Goal: Complete application form

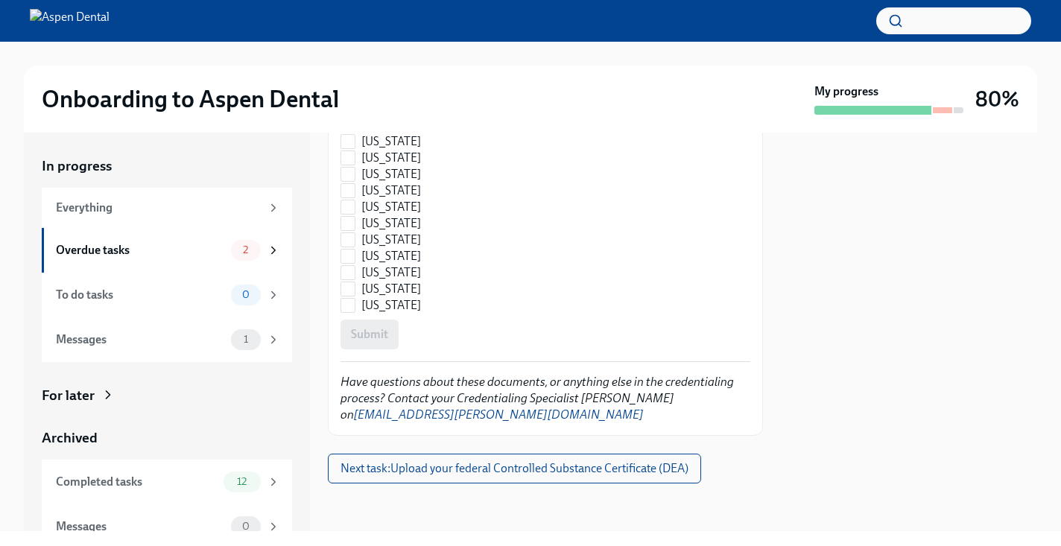
scroll to position [2330, 0]
click at [191, 214] on div "Everything" at bounding box center [158, 208] width 205 height 16
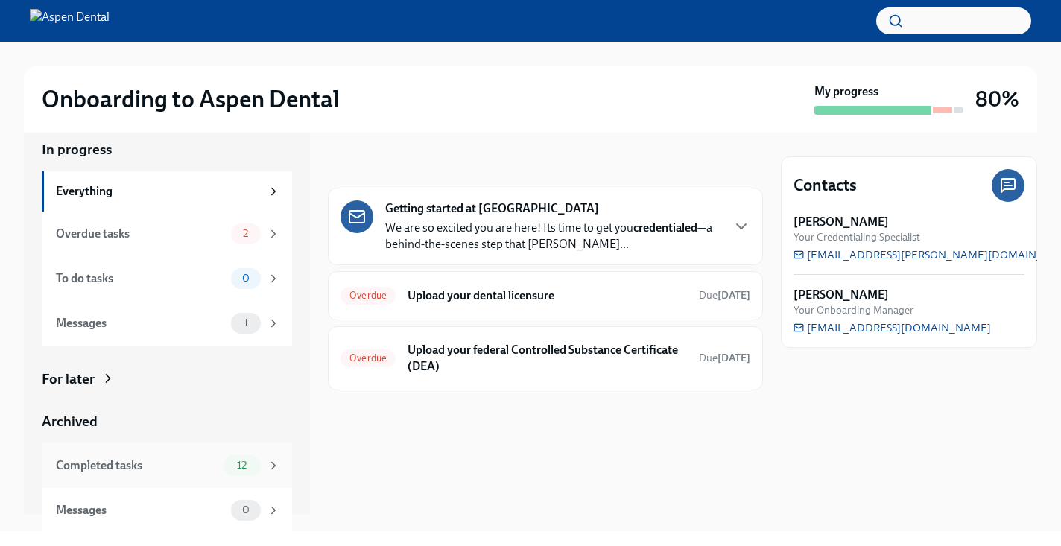
click at [145, 459] on div "Completed tasks" at bounding box center [137, 465] width 162 height 16
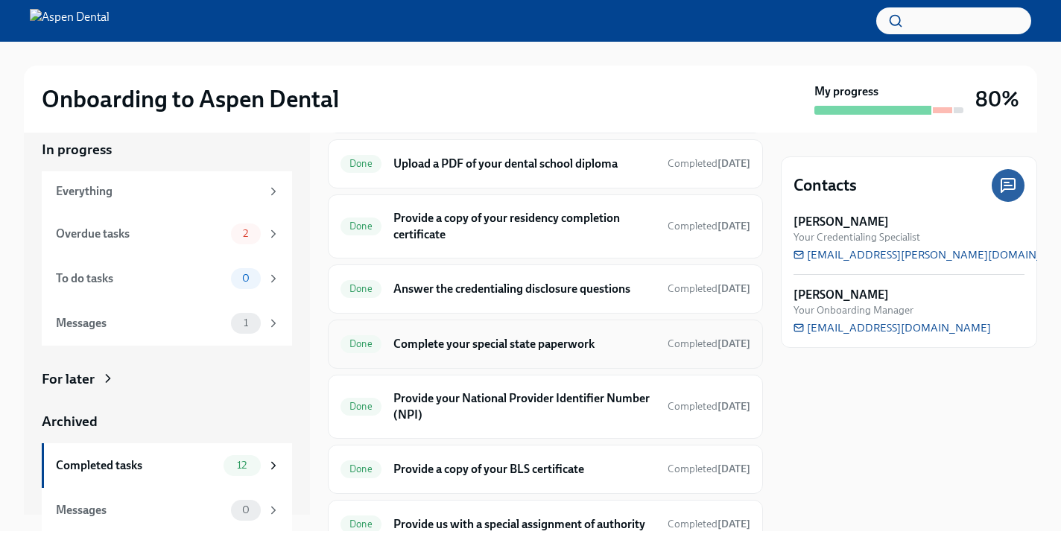
scroll to position [373, 0]
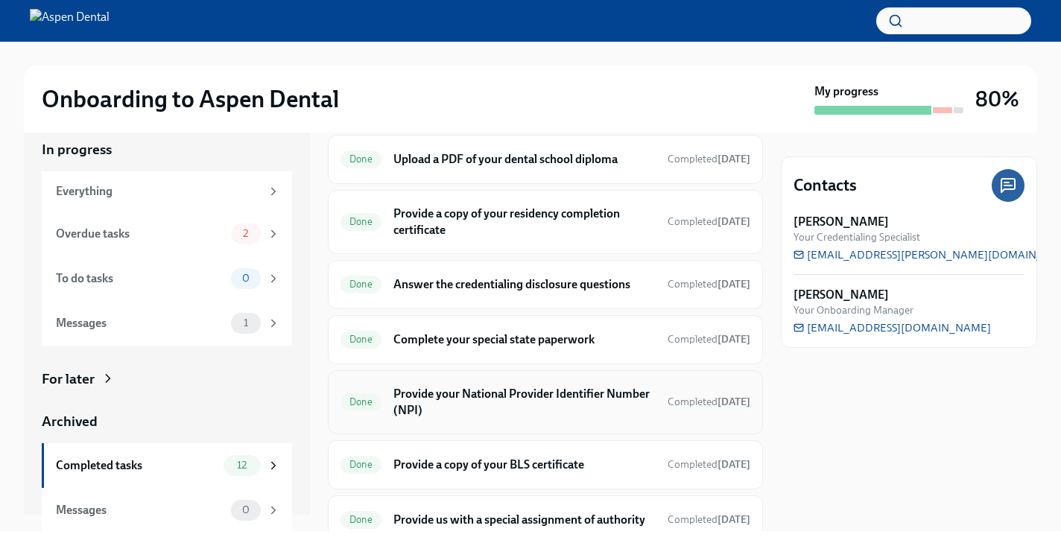
click at [569, 397] on h6 "Provide your National Provider Identifier Number (NPI)" at bounding box center [524, 402] width 262 height 33
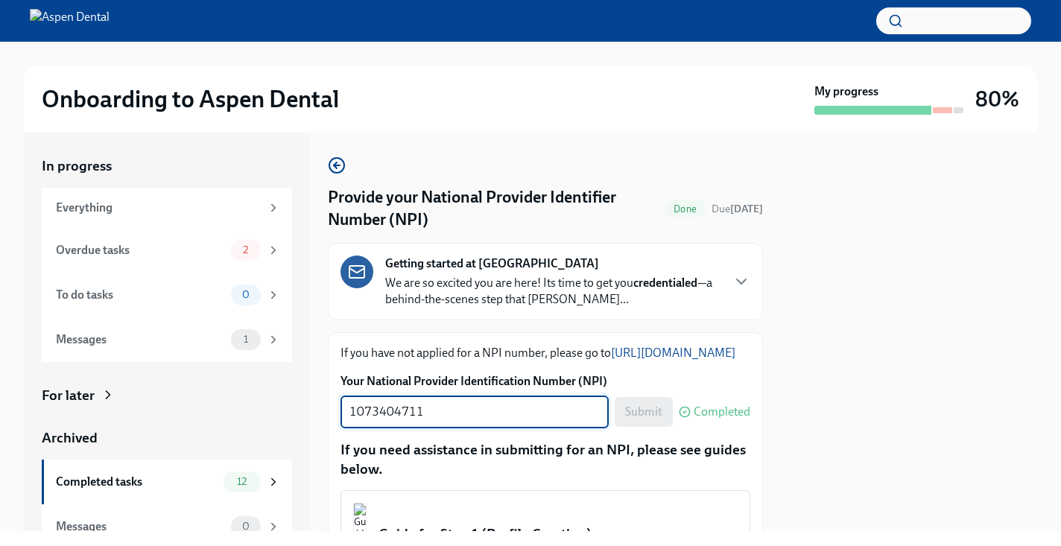
click at [555, 421] on textarea "1073404711" at bounding box center [474, 412] width 250 height 18
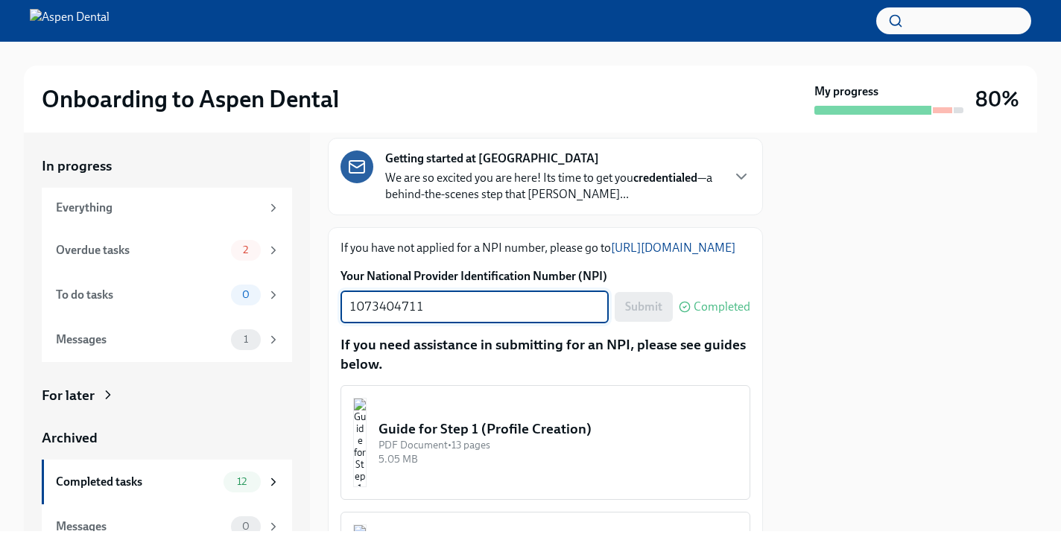
scroll to position [98, 0]
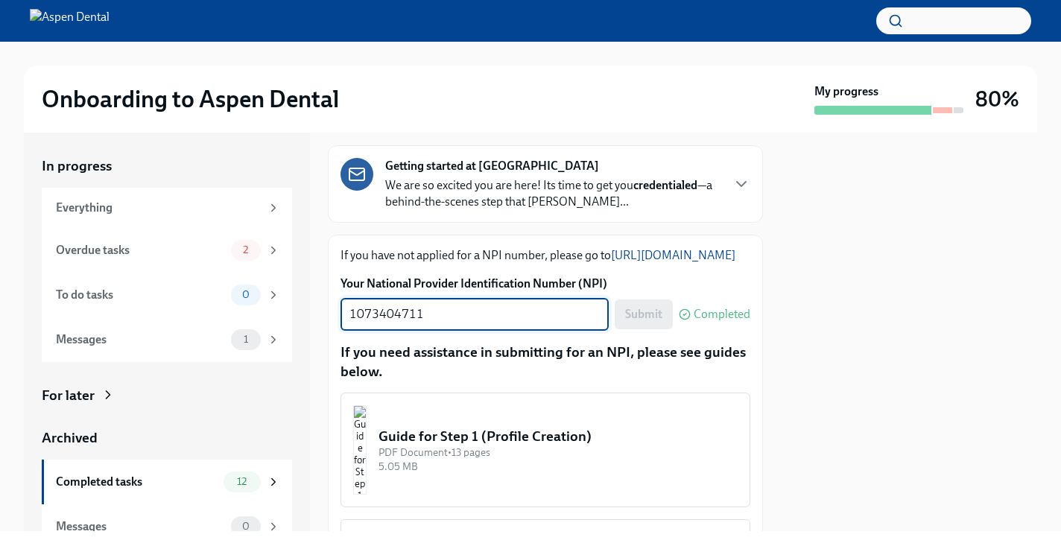
click at [512, 323] on textarea "1073404711" at bounding box center [474, 314] width 250 height 18
type textarea "v"
paste textarea "1073404711"
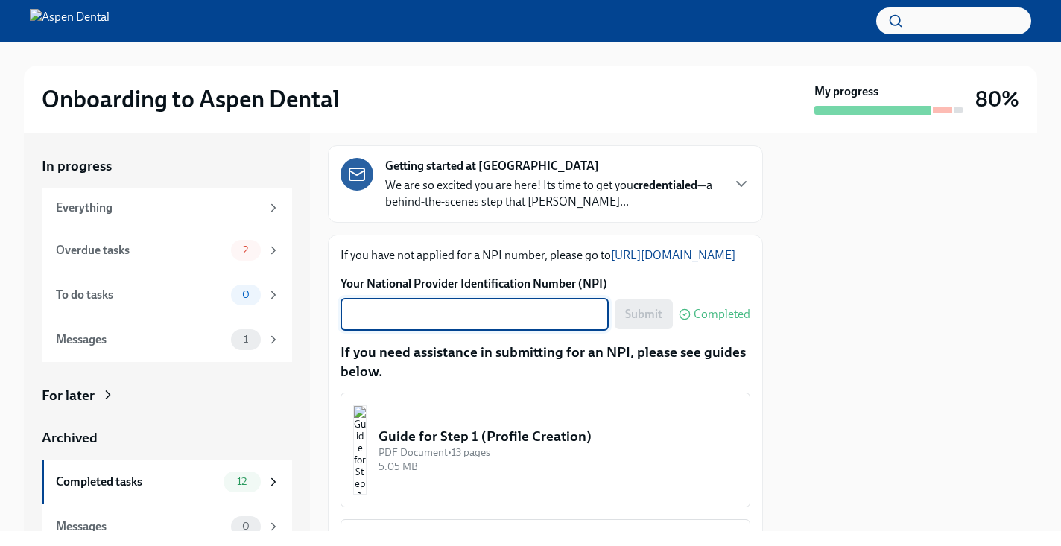
type textarea "1073404711"
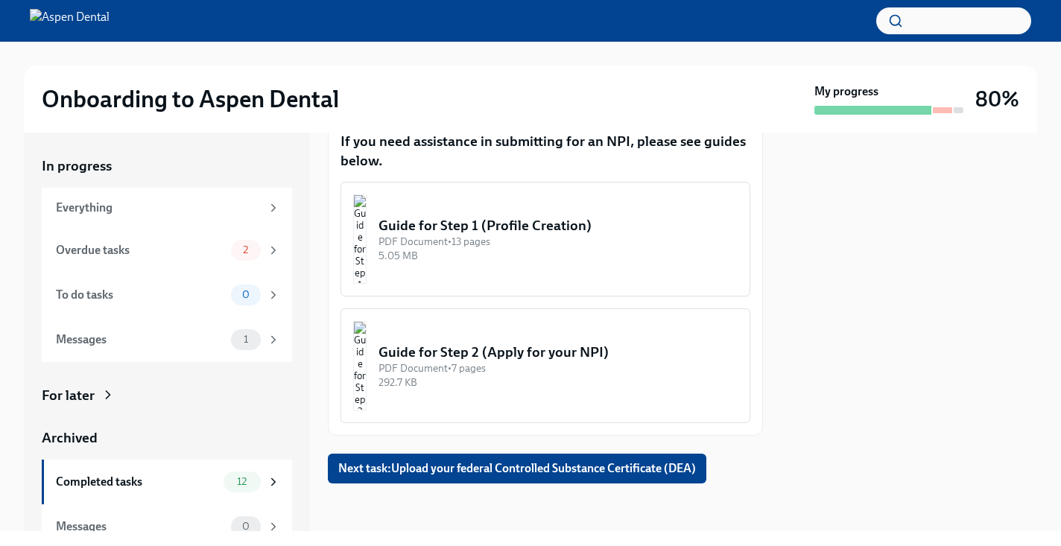
scroll to position [324, 0]
